Goal: Task Accomplishment & Management: Complete application form

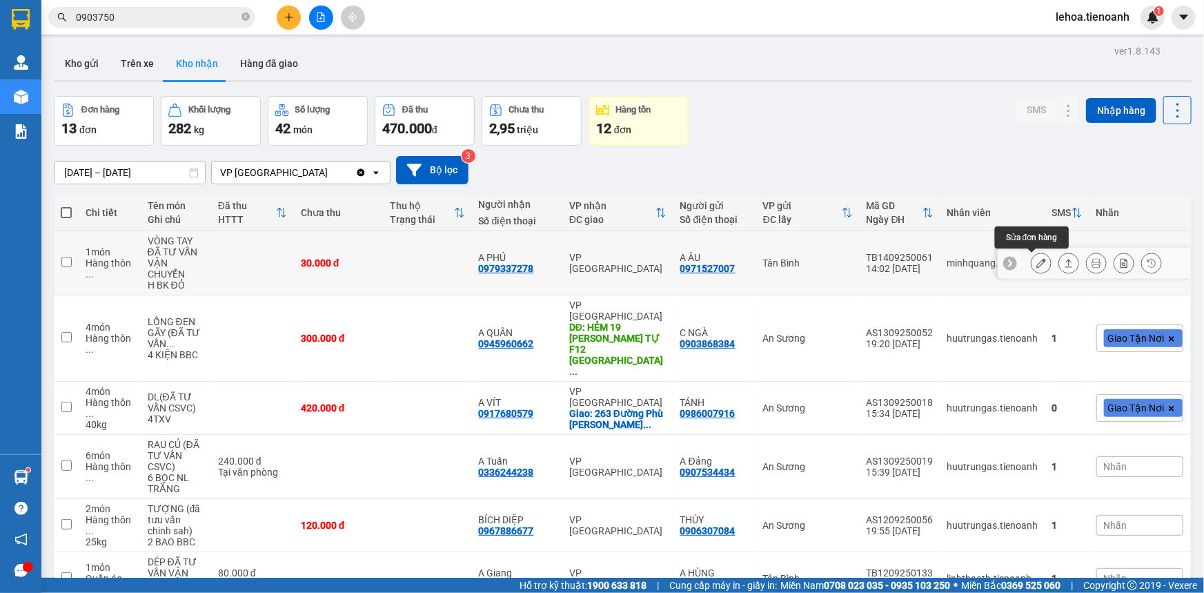
click at [1037, 265] on icon at bounding box center [1042, 263] width 10 height 10
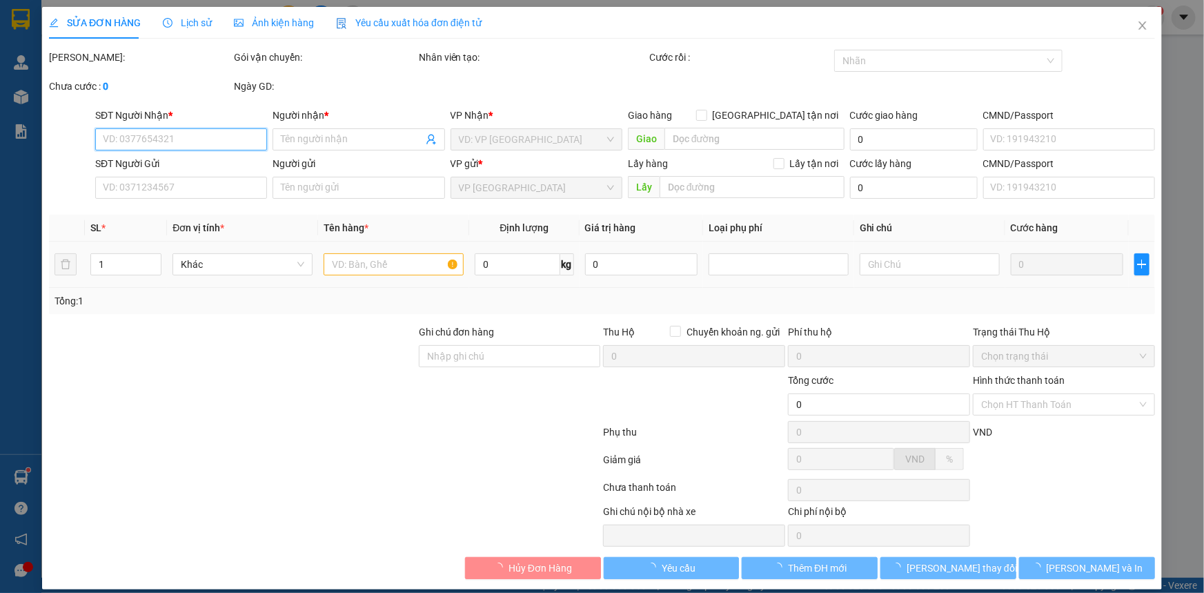
type input "0979337278"
type input "A PHÚ"
type input "0971527007"
type input "A ÂU"
type input "30.000"
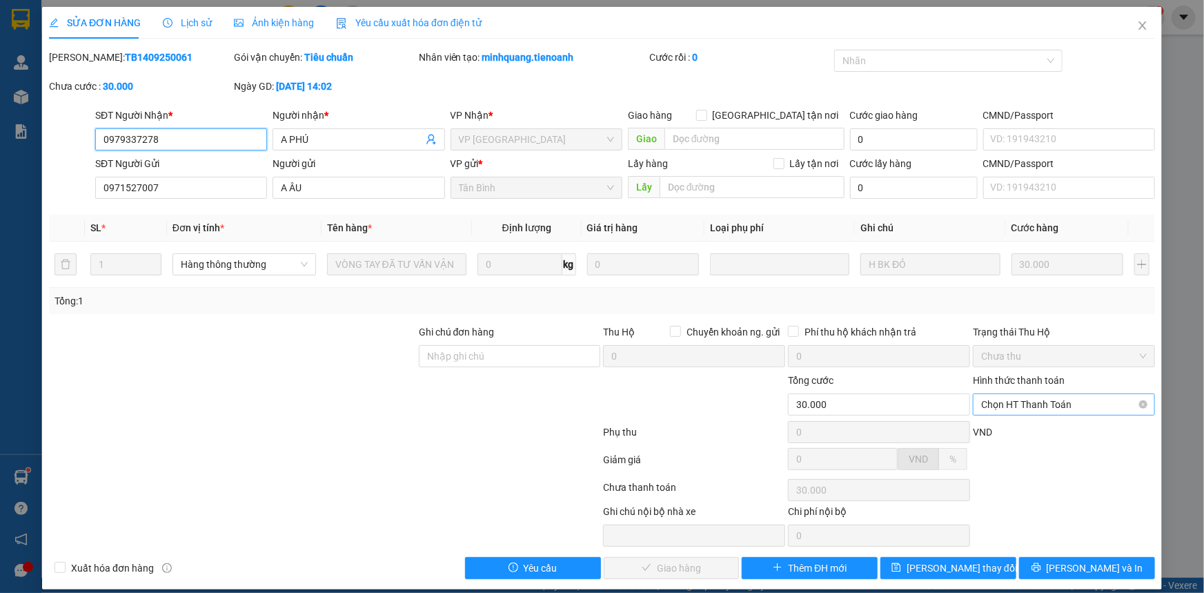
click at [1039, 407] on span "Chọn HT Thanh Toán" at bounding box center [1064, 404] width 166 height 21
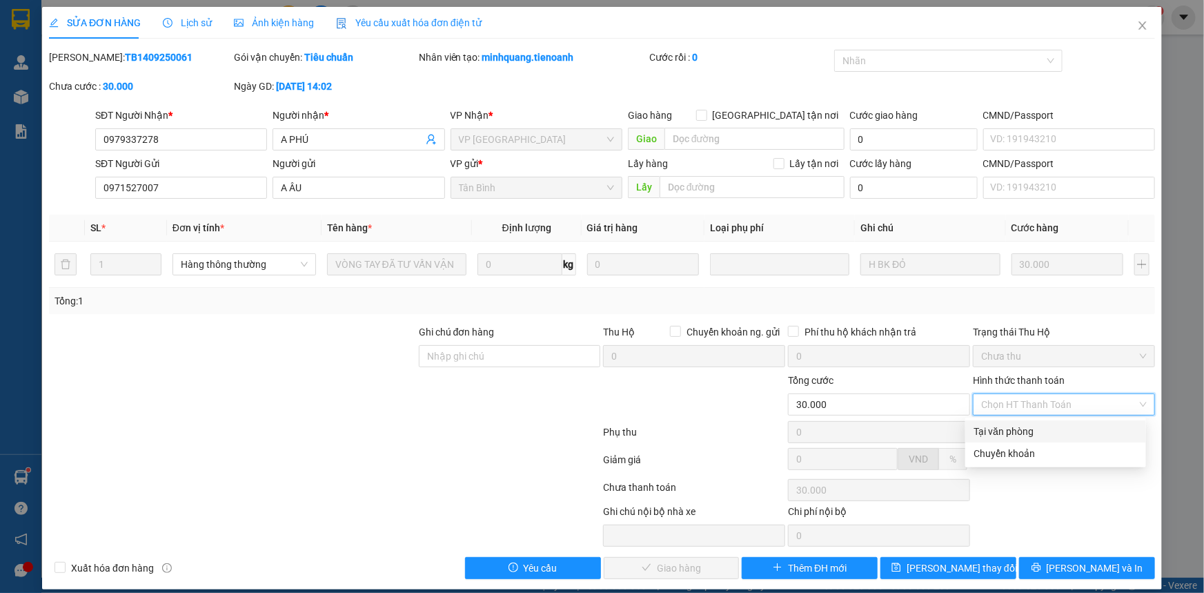
click at [1015, 431] on div "Tại văn phòng" at bounding box center [1056, 431] width 164 height 15
type input "0"
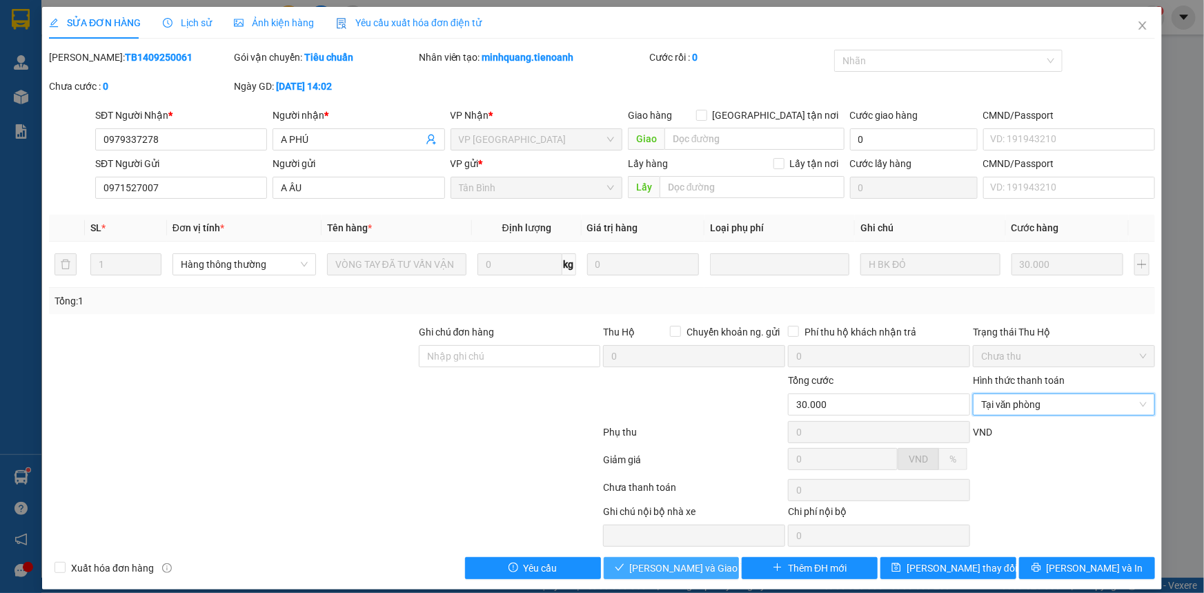
click at [673, 569] on span "[PERSON_NAME] và Giao hàng" at bounding box center [696, 567] width 132 height 15
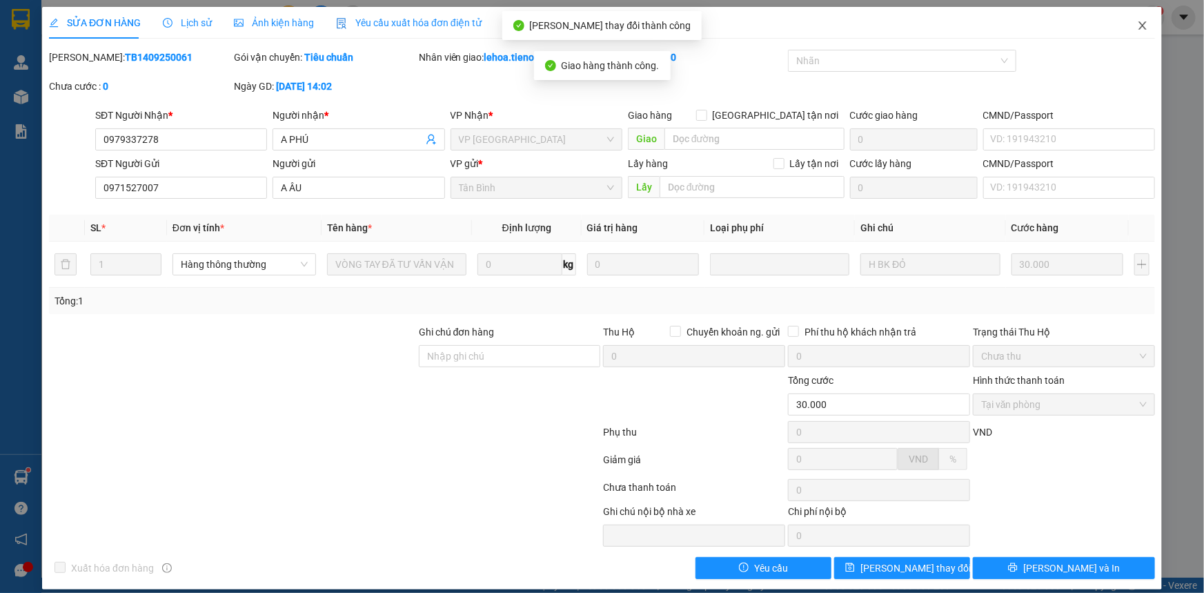
click at [1137, 28] on icon "close" at bounding box center [1142, 25] width 11 height 11
